Goal: Transaction & Acquisition: Purchase product/service

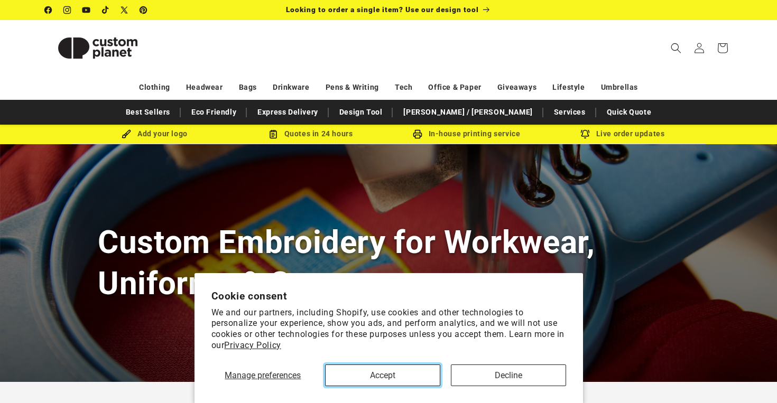
click at [429, 366] on button "Accept" at bounding box center [382, 376] width 115 height 22
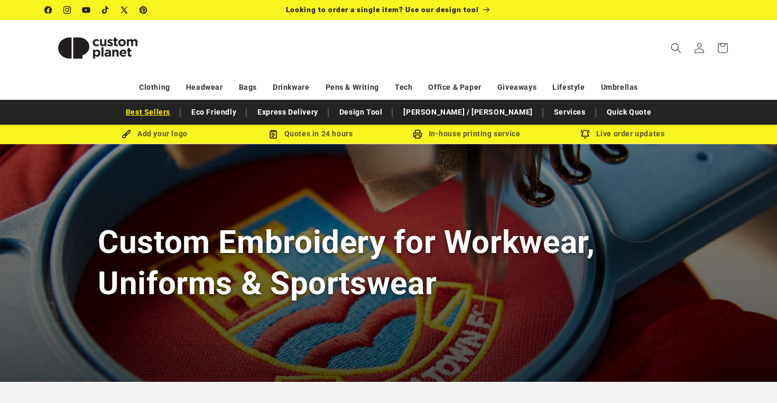
click at [174, 115] on link "Best Sellers" at bounding box center [148, 112] width 55 height 19
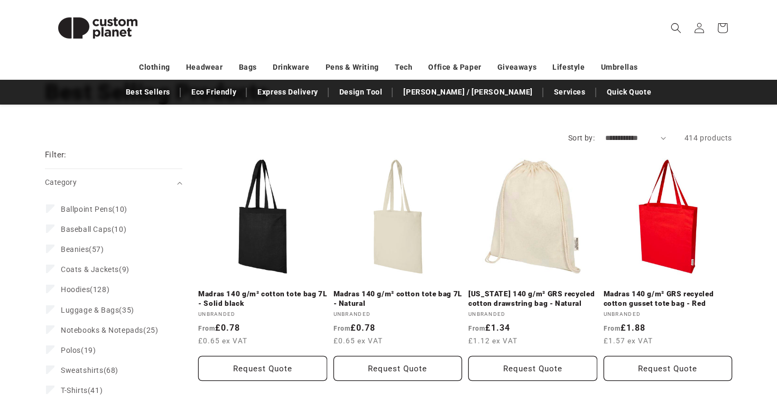
scroll to position [80, 0]
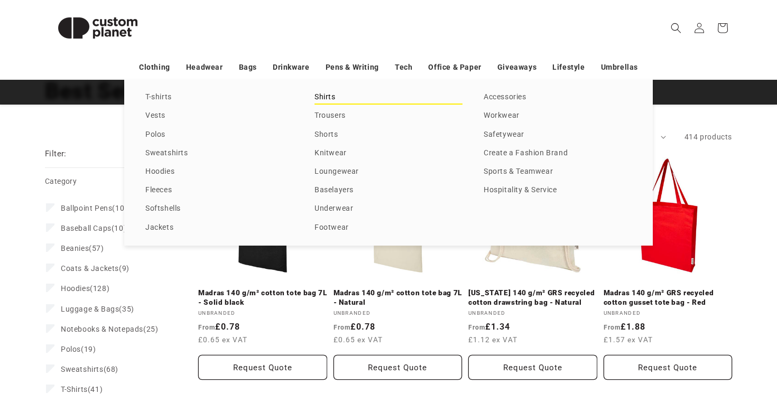
click at [327, 95] on link "Shirts" at bounding box center [389, 97] width 148 height 14
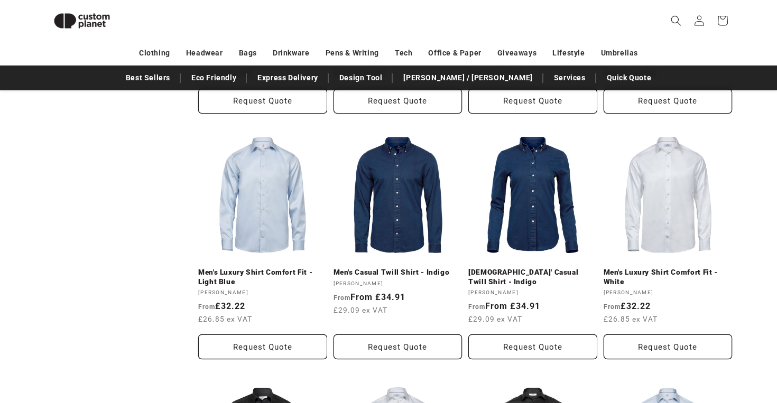
scroll to position [579, 0]
click at [700, 284] on link "Men's Luxury Shirt Comfort Fit - White" at bounding box center [668, 276] width 129 height 19
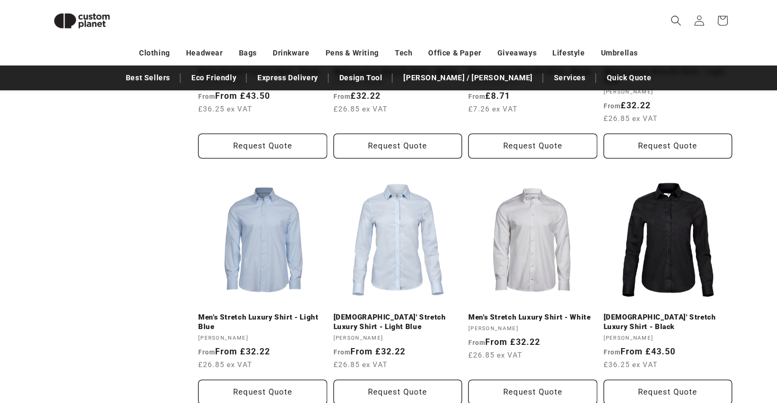
scroll to position [1028, 0]
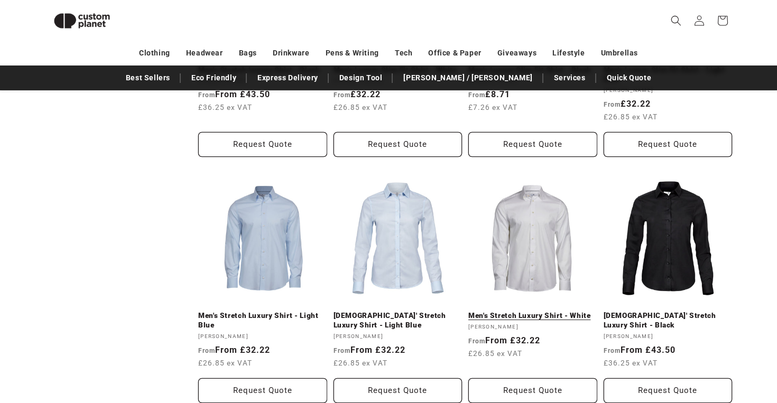
click at [545, 313] on link "Men's Stretch Luxury Shirt - White" at bounding box center [532, 316] width 129 height 10
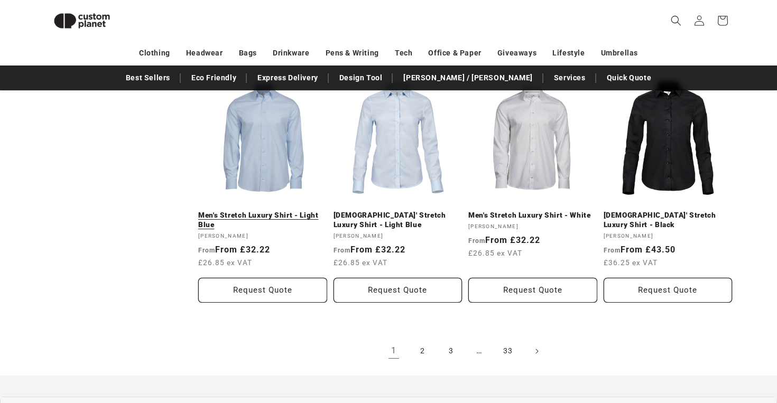
scroll to position [1270, 0]
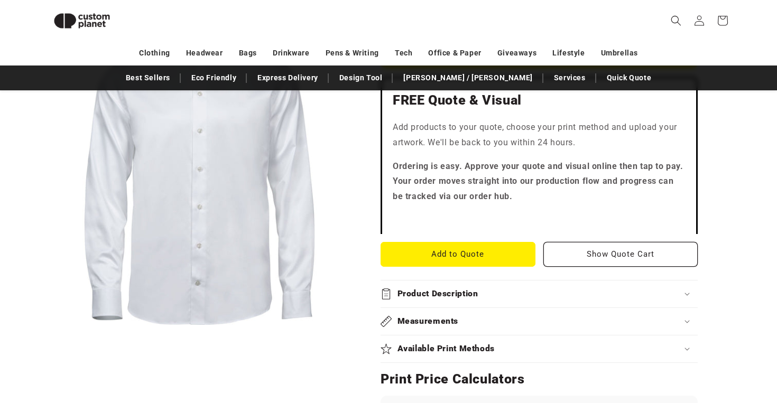
scroll to position [302, 0]
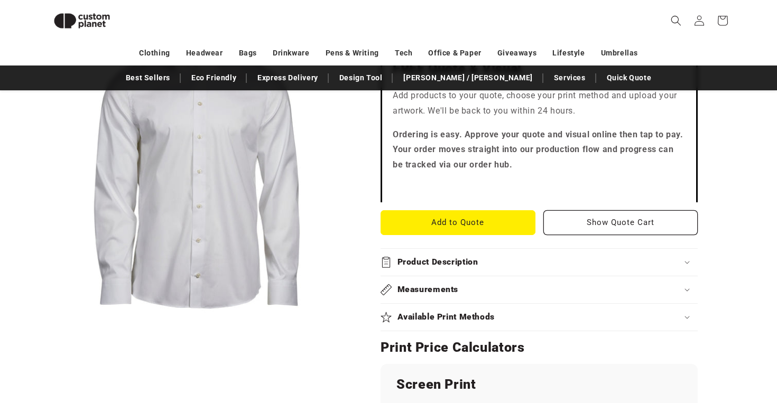
scroll to position [456, 0]
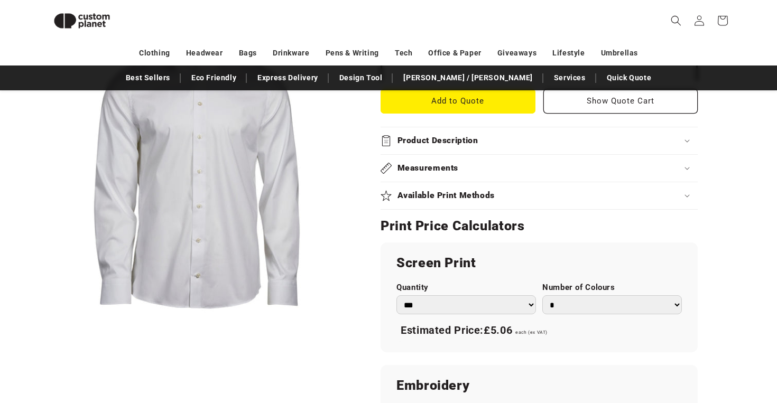
click at [498, 306] on select "*** *** *** **** **** **** ***** *****" at bounding box center [466, 306] width 140 height 20
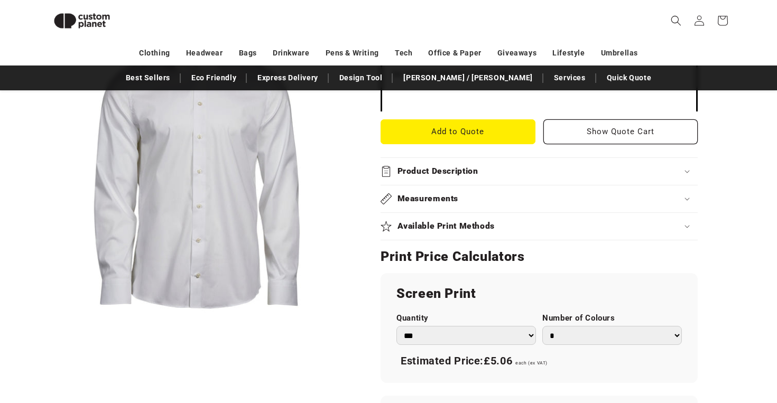
scroll to position [186, 0]
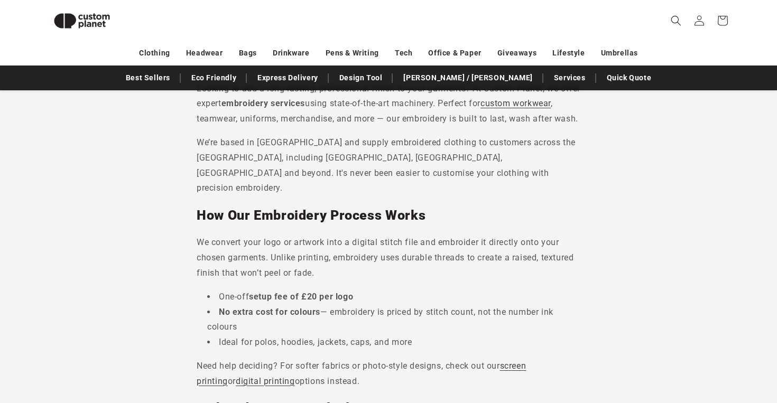
scroll to position [313, 0]
